Goal: Communication & Community: Share content

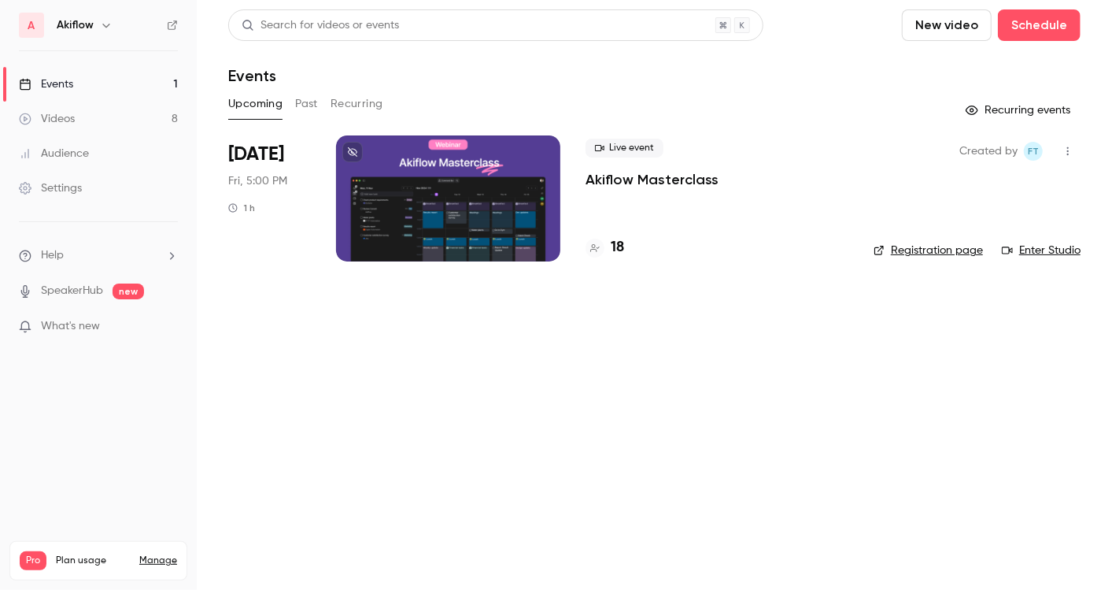
click at [460, 186] on div at bounding box center [448, 198] width 224 height 126
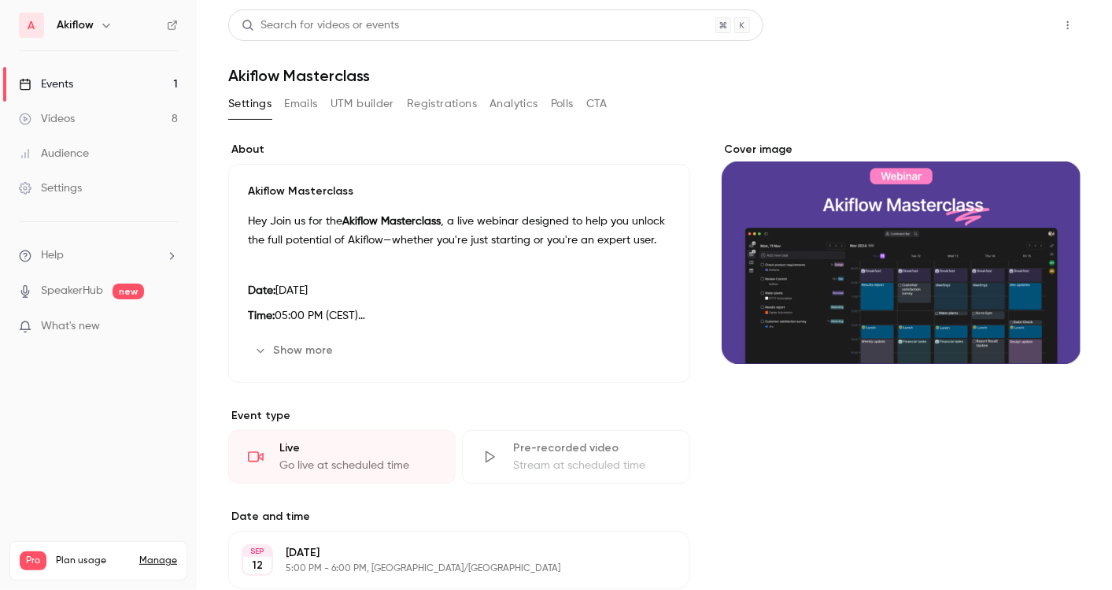
click at [983, 34] on button "Share" at bounding box center [1012, 24] width 62 height 31
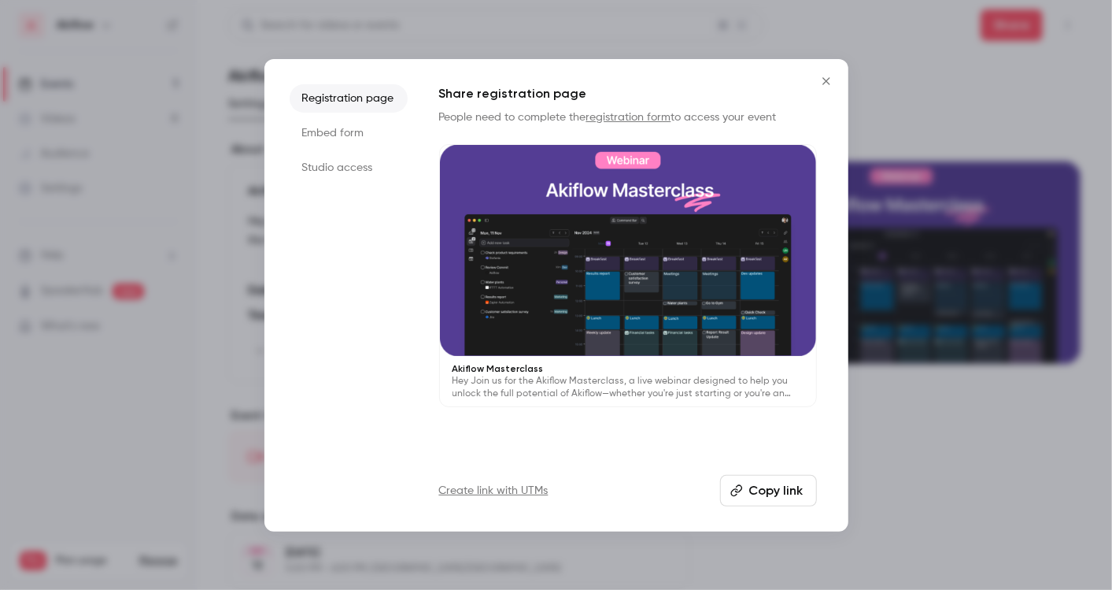
click at [764, 495] on button "Copy link" at bounding box center [768, 490] width 97 height 31
click at [513, 486] on link "Create link with UTMs" at bounding box center [493, 491] width 109 height 16
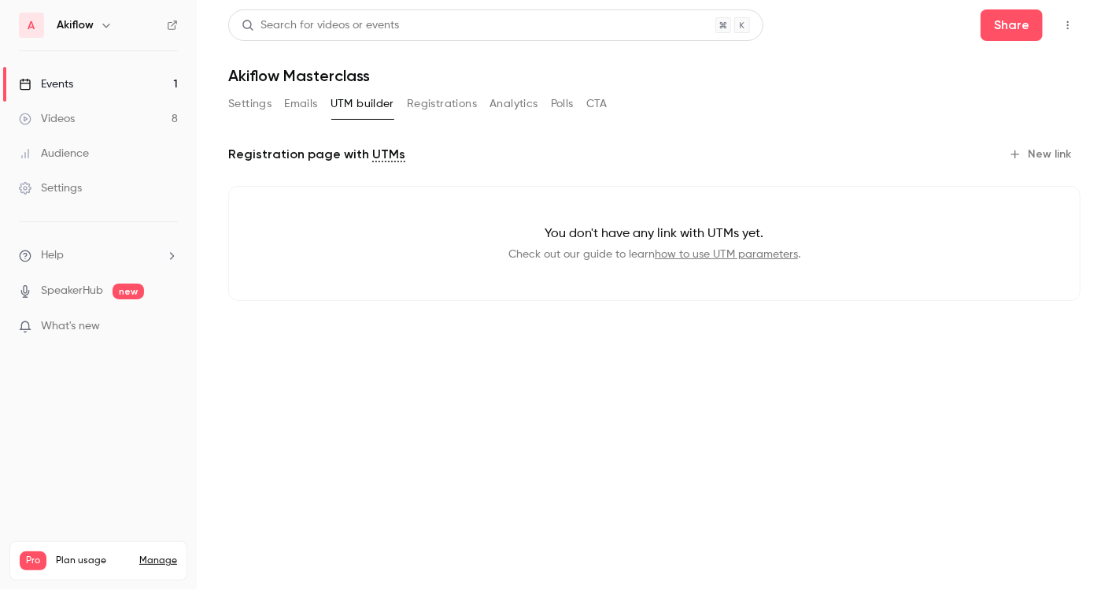
click at [1072, 148] on button "New link" at bounding box center [1042, 154] width 78 height 25
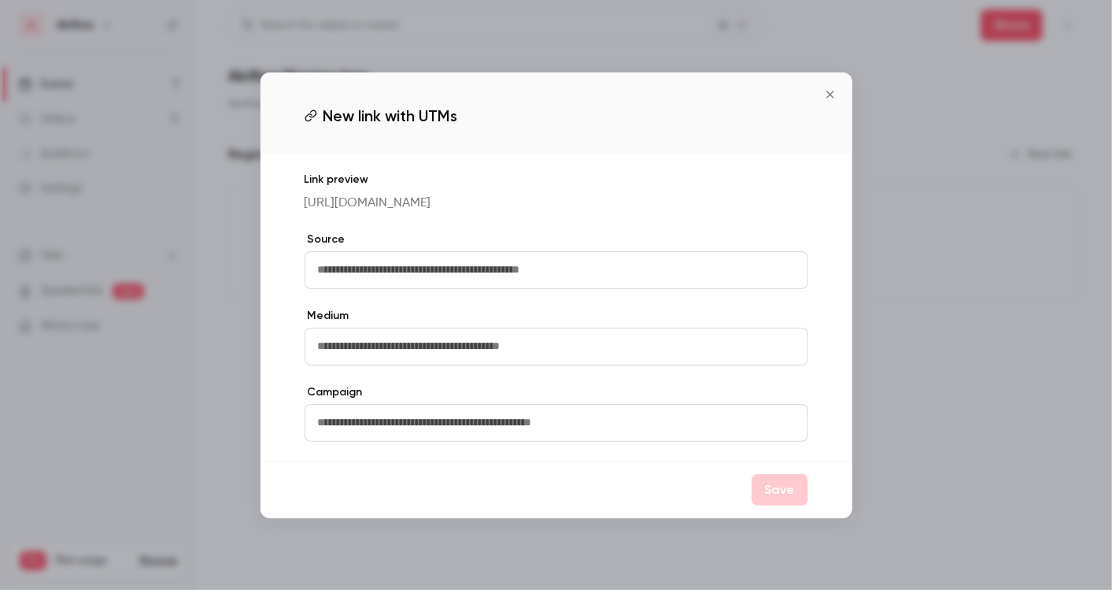
click at [560, 261] on input "text" at bounding box center [557, 270] width 504 height 38
type input "*****"
drag, startPoint x: 548, startPoint y: 209, endPoint x: 290, endPoint y: 194, distance: 258.6
click at [290, 194] on div "Link preview [URL][DOMAIN_NAME] Source ***** Medium Campaign" at bounding box center [557, 307] width 592 height 308
copy p "[URL][DOMAIN_NAME]"
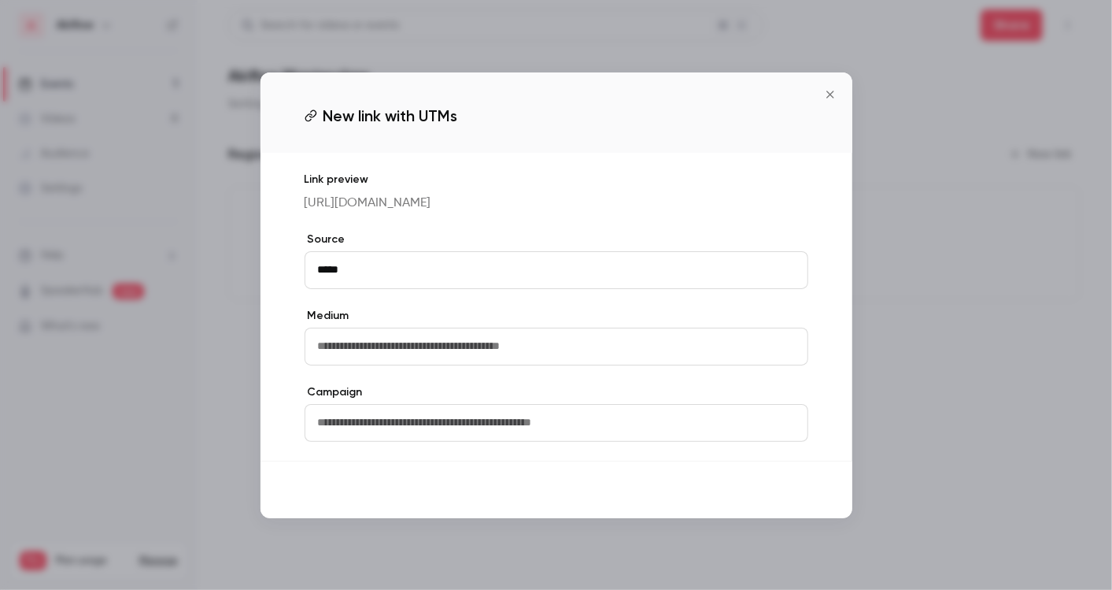
click at [782, 489] on button "Save" at bounding box center [780, 489] width 57 height 31
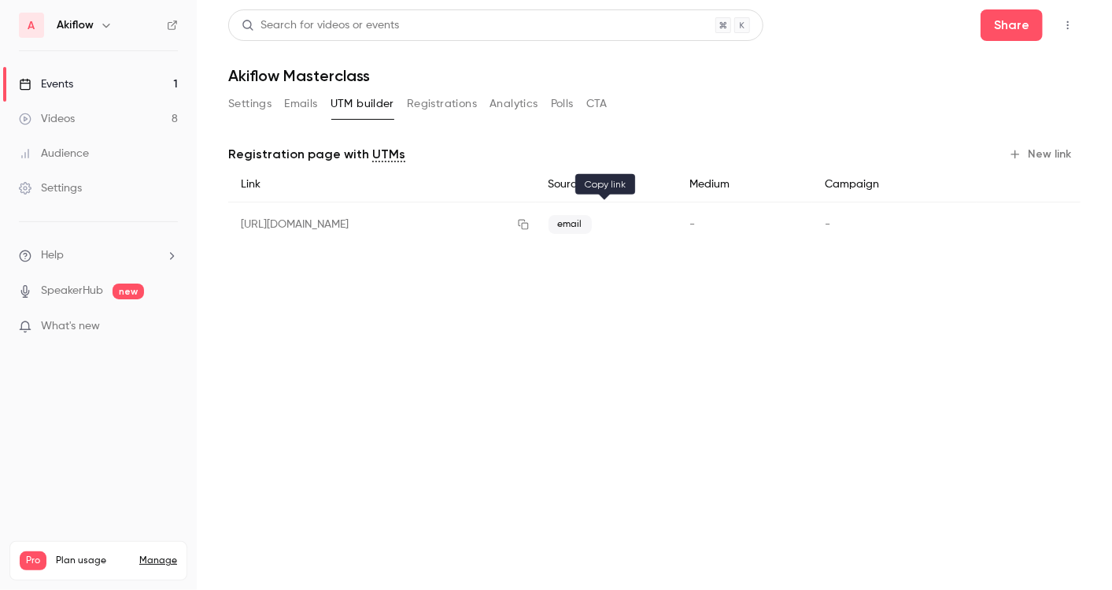
click at [528, 227] on icon "button" at bounding box center [523, 225] width 10 height 10
click at [536, 217] on button "button" at bounding box center [523, 224] width 25 height 25
